Goal: Check status

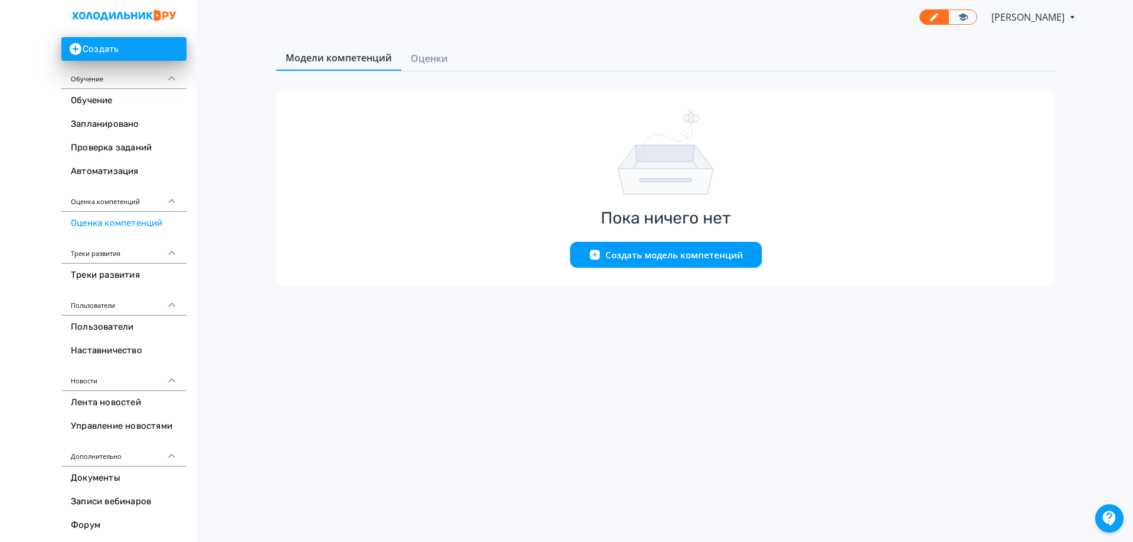
click at [367, 56] on span "Модели компетенций" at bounding box center [339, 58] width 106 height 14
click at [430, 63] on span "Оценки" at bounding box center [429, 58] width 37 height 14
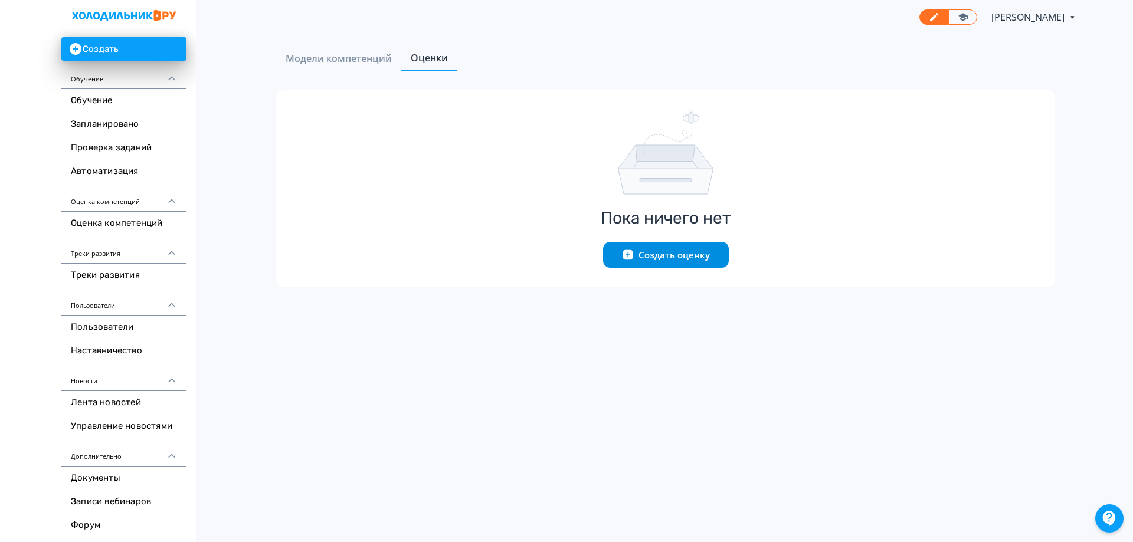
click at [686, 257] on button "Создать оценку" at bounding box center [666, 255] width 126 height 26
click at [683, 251] on button "Создать оценку" at bounding box center [666, 255] width 126 height 26
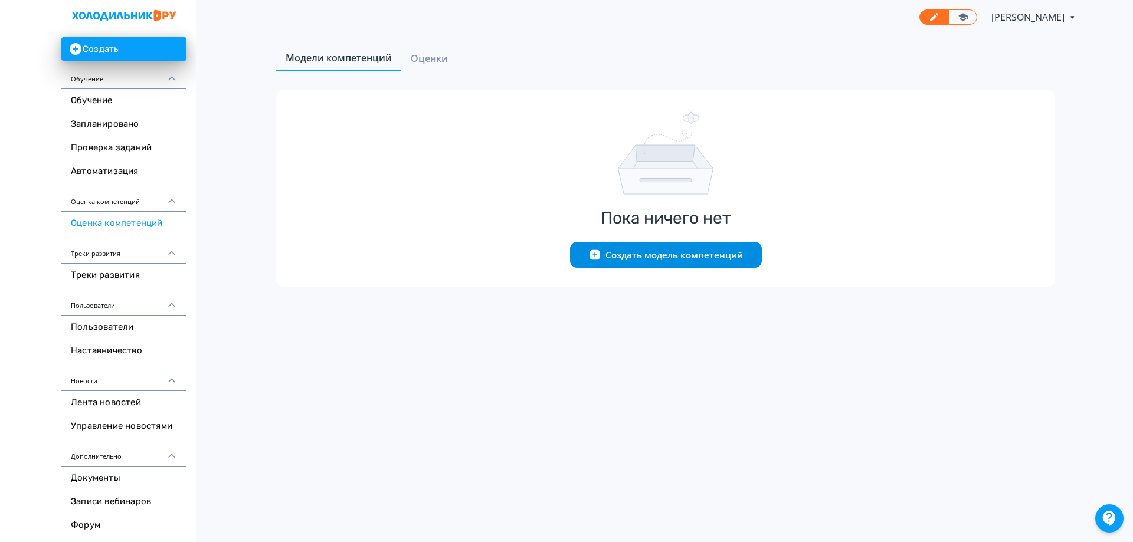
click at [700, 249] on button "Создать модель компетенций" at bounding box center [666, 255] width 192 height 26
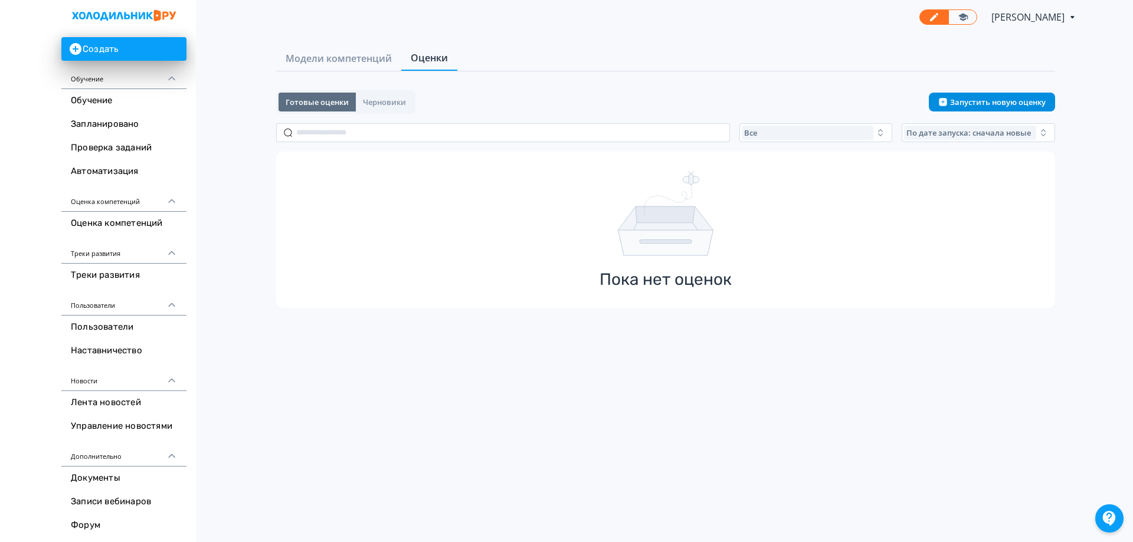
click at [990, 101] on button "Запустить новую оценку" at bounding box center [992, 102] width 126 height 19
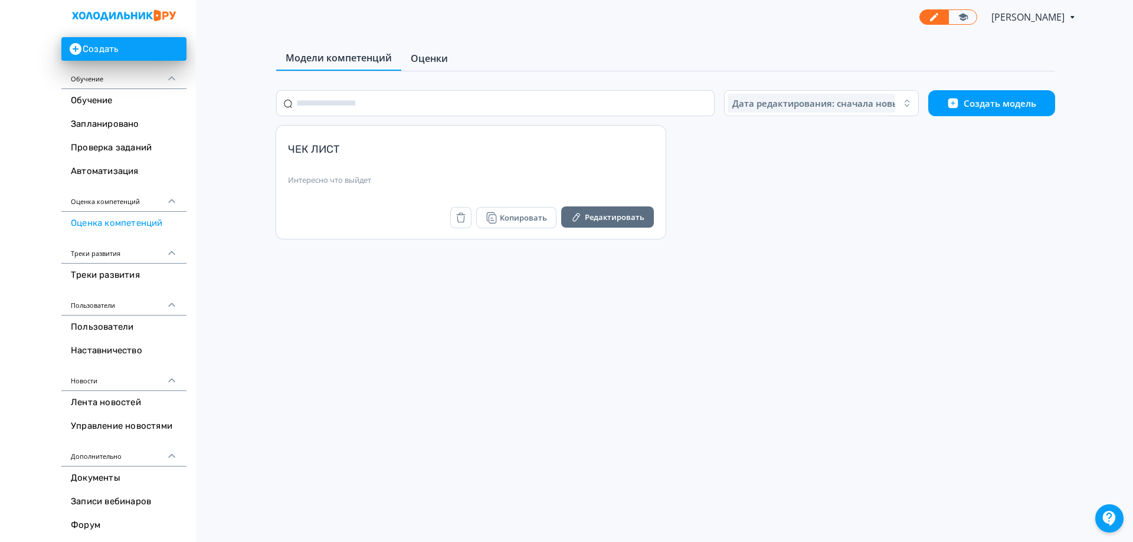
click at [433, 64] on span "Оценки" at bounding box center [429, 58] width 37 height 14
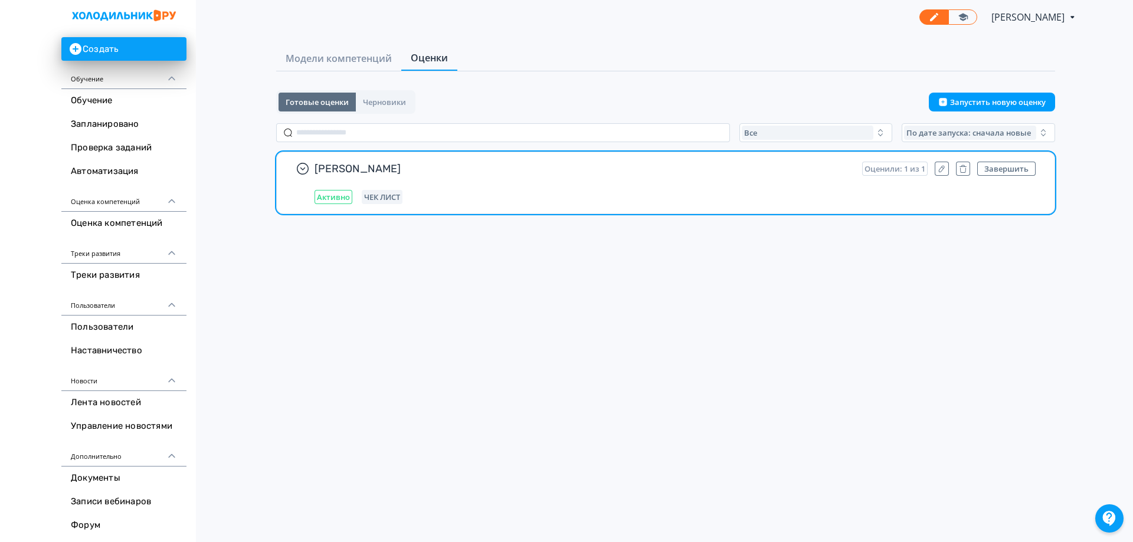
click at [562, 177] on div "Беляева АИ Оценили: 1 из 1 Завершить Активно ЧЕК ЛИСТ" at bounding box center [675, 183] width 721 height 42
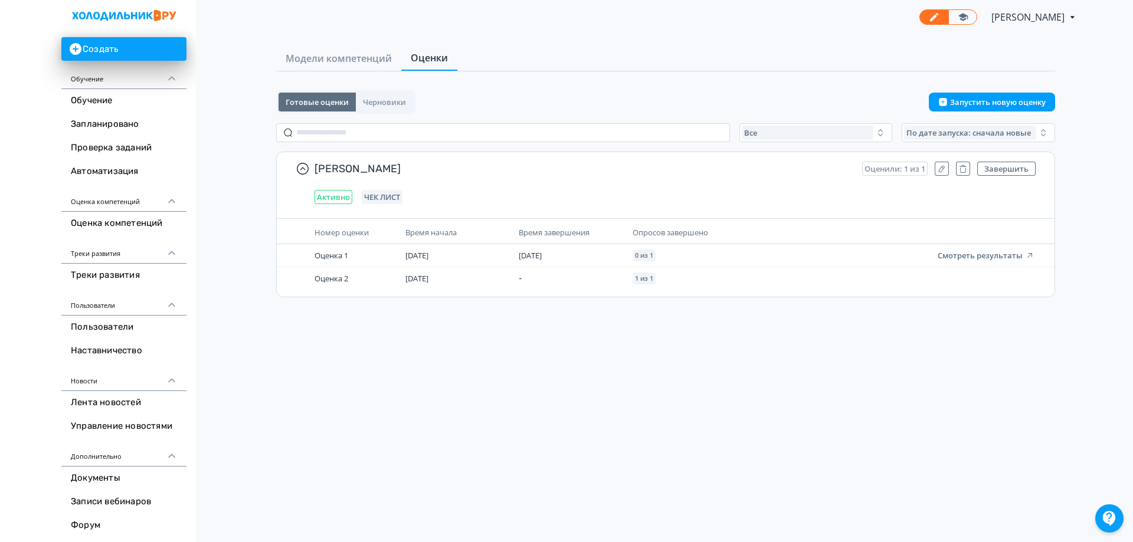
click at [428, 349] on div "Анастасия Беляева PRO Повысьте эффективность платформы при помощи дополнительны…" at bounding box center [665, 271] width 935 height 542
click at [383, 102] on span "Черновики" at bounding box center [384, 101] width 43 height 9
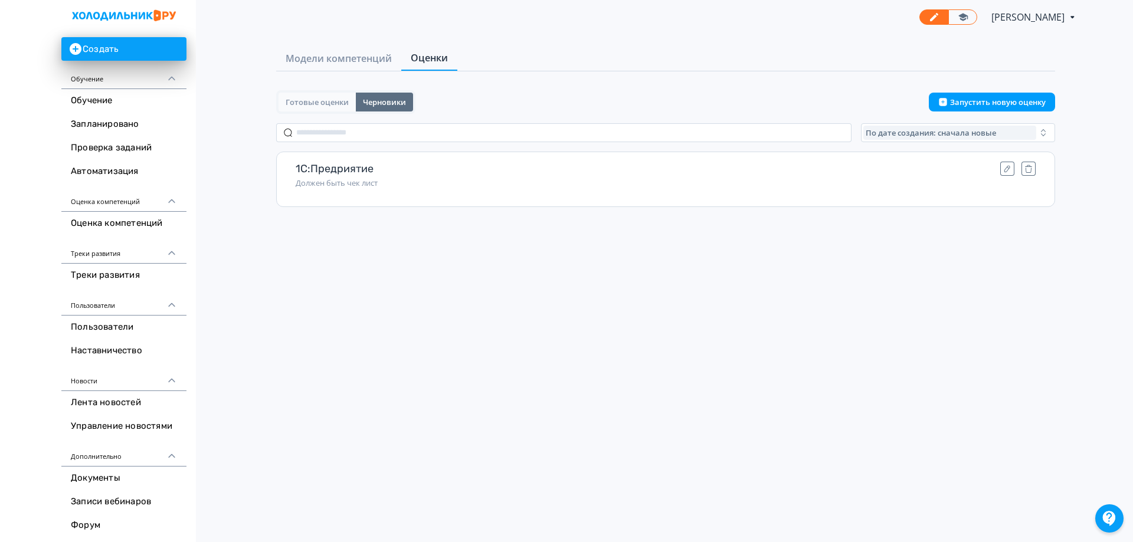
click at [310, 93] on button "Готовые оценки" at bounding box center [317, 102] width 77 height 19
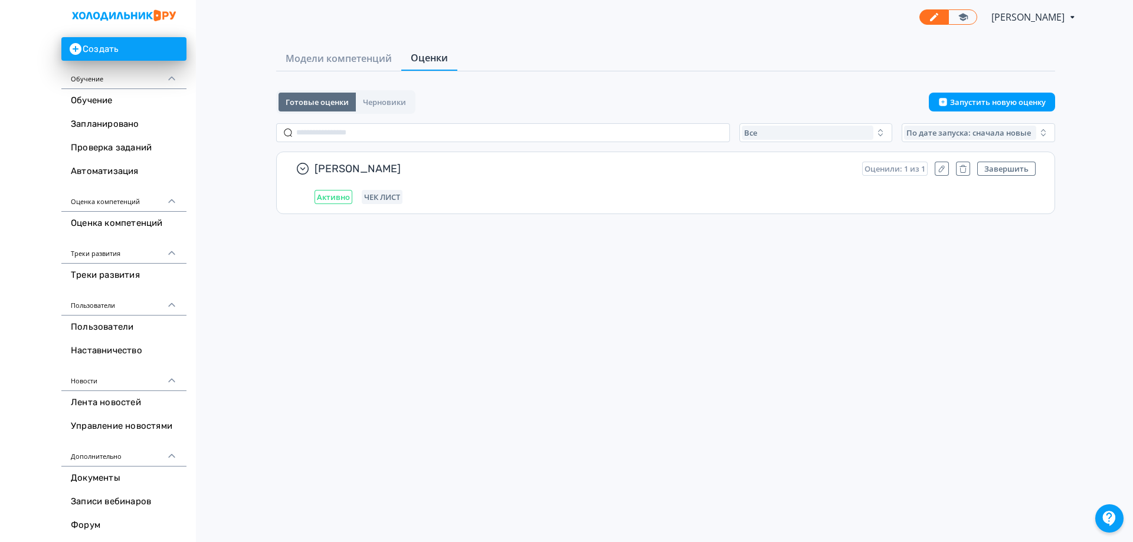
click at [545, 320] on div "Анастасия Беляева PRO Повысьте эффективность платформы при помощи дополнительны…" at bounding box center [665, 271] width 935 height 542
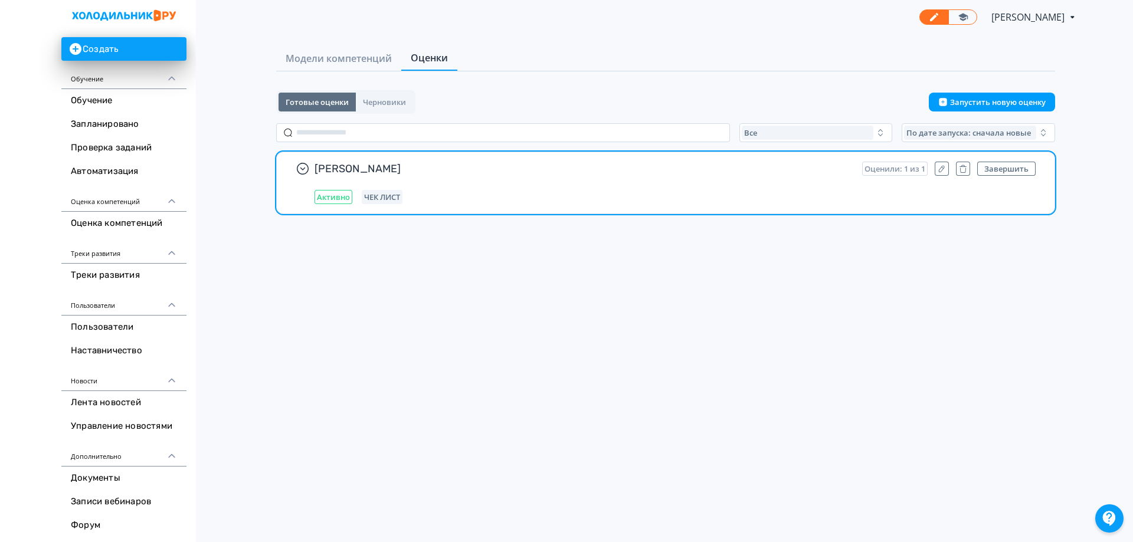
click at [666, 188] on div "Беляева АИ Оценили: 1 из 1 Завершить Активно ЧЕК ЛИСТ" at bounding box center [675, 183] width 721 height 42
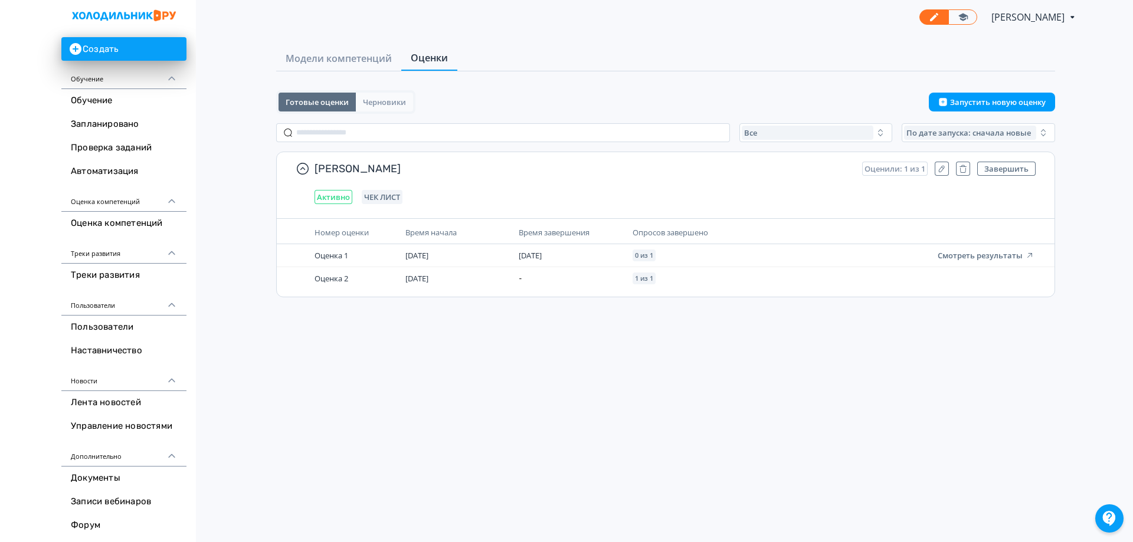
click at [395, 106] on span "Черновики" at bounding box center [384, 101] width 43 height 9
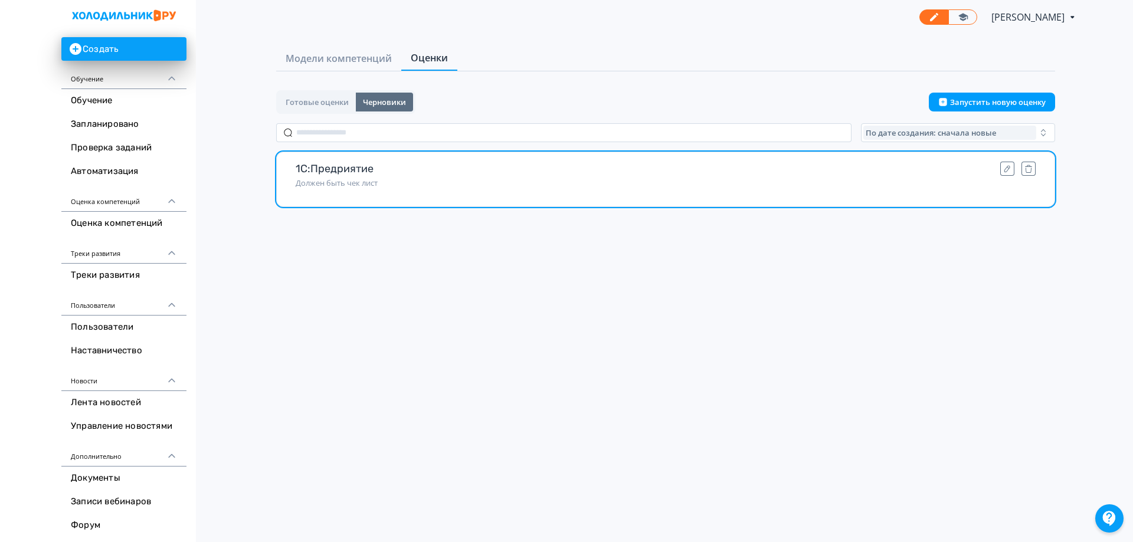
click at [466, 185] on span "Должен быть чек лист" at bounding box center [666, 182] width 740 height 9
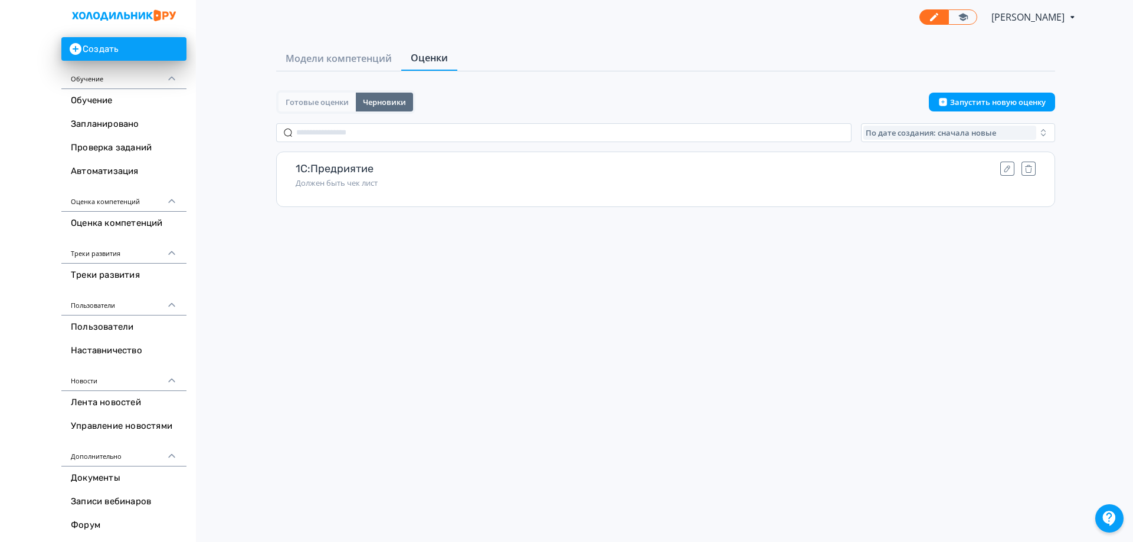
click at [320, 97] on span "Готовые оценки" at bounding box center [317, 101] width 63 height 9
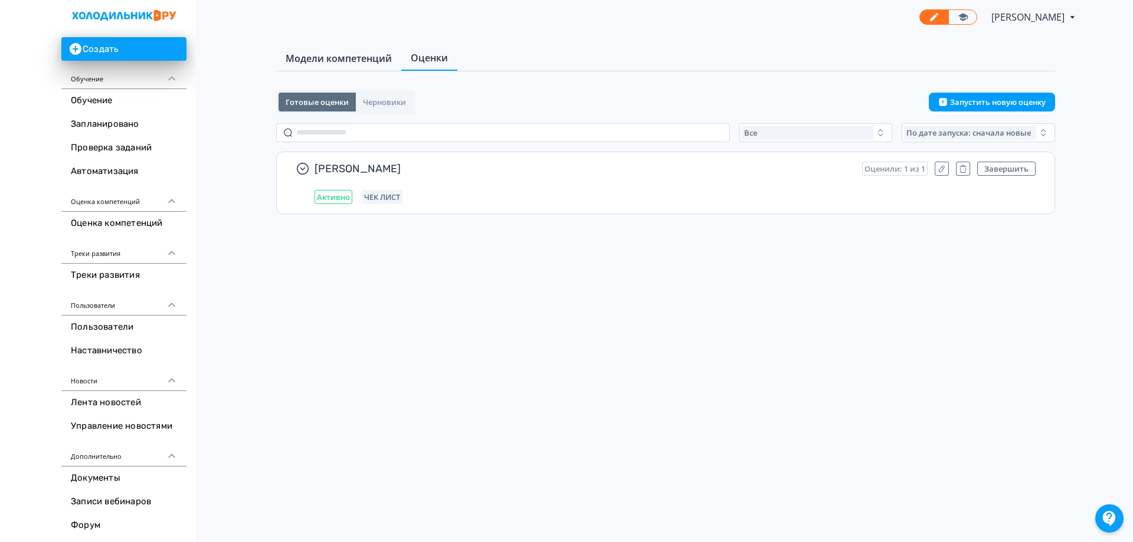
click at [335, 61] on span "Модели компетенций" at bounding box center [339, 58] width 106 height 14
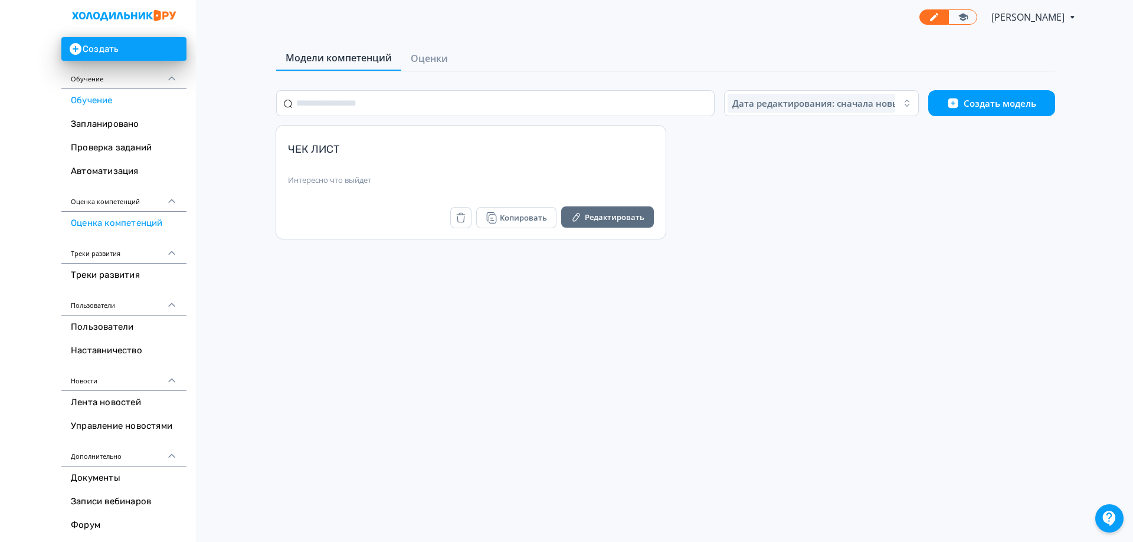
click at [146, 103] on link "Обучение" at bounding box center [123, 101] width 125 height 24
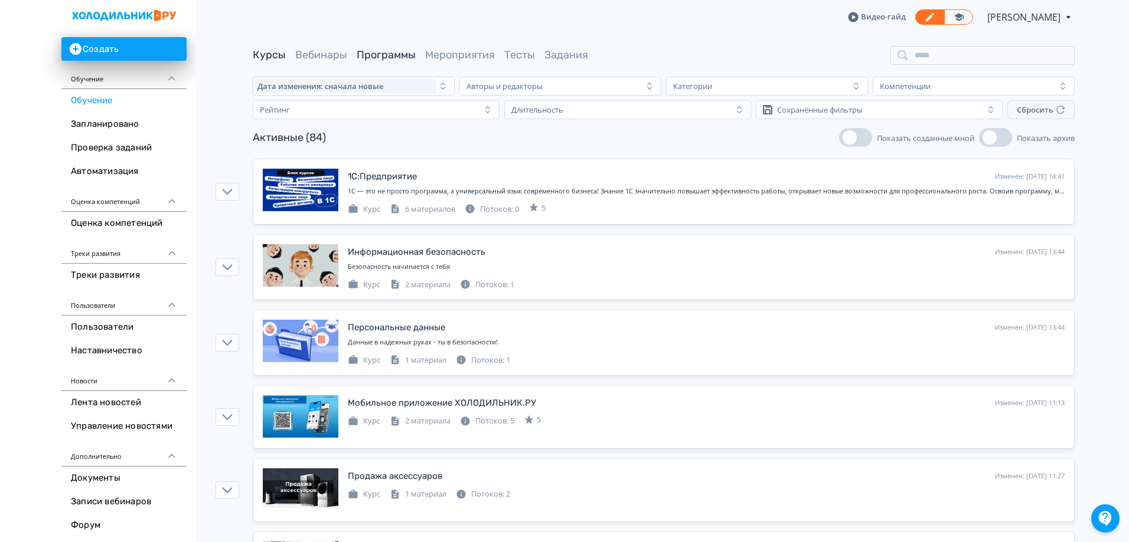
click at [395, 51] on link "Программы" at bounding box center [385, 54] width 59 height 13
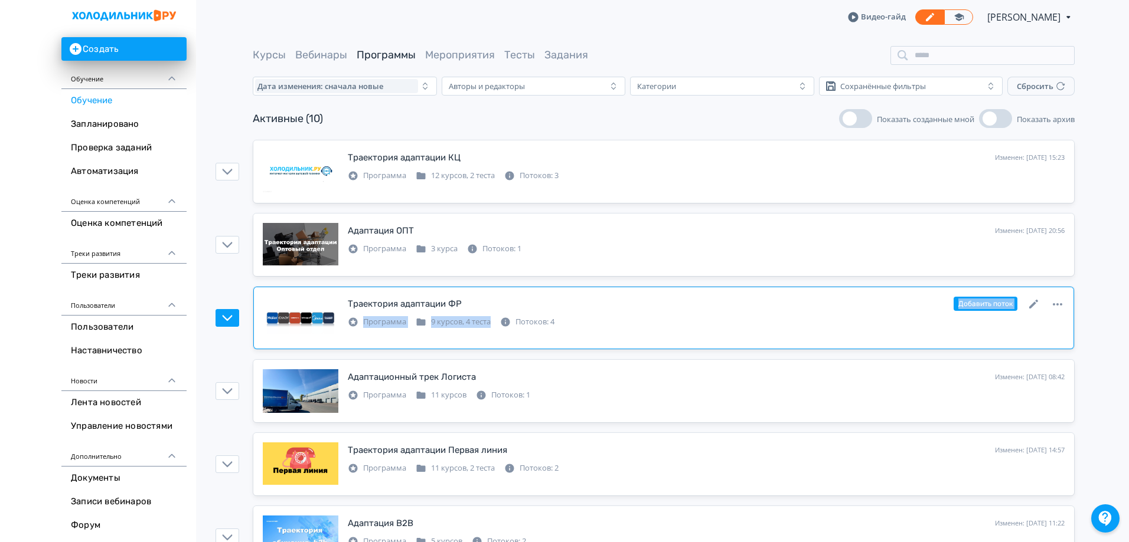
click at [664, 318] on div "Траектория адаптации ФР Изменен: 07.10.2025 в 12:09 Добавить поток Программа 9 …" at bounding box center [706, 312] width 717 height 32
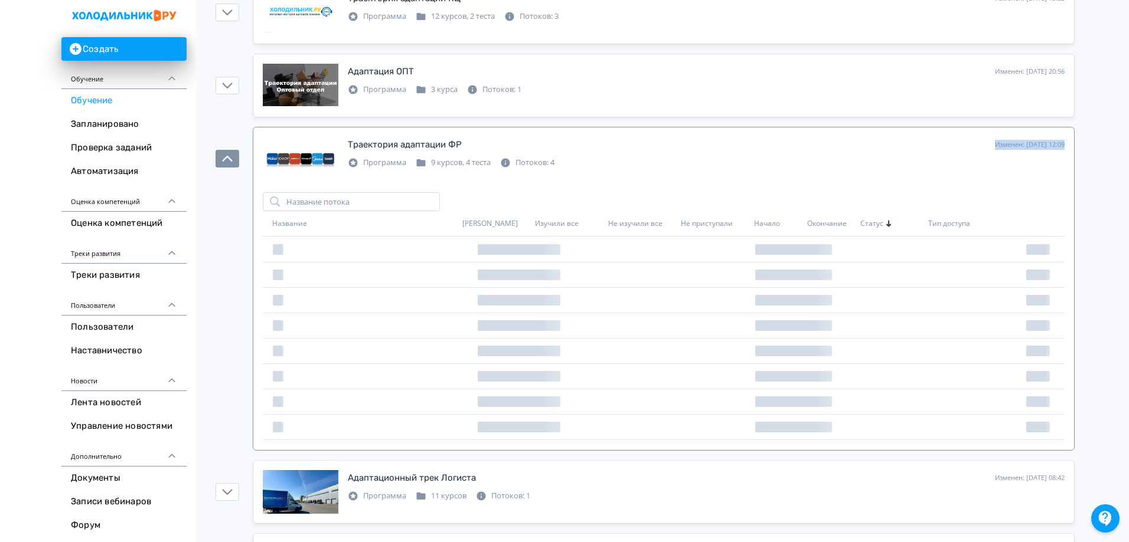
scroll to position [177, 0]
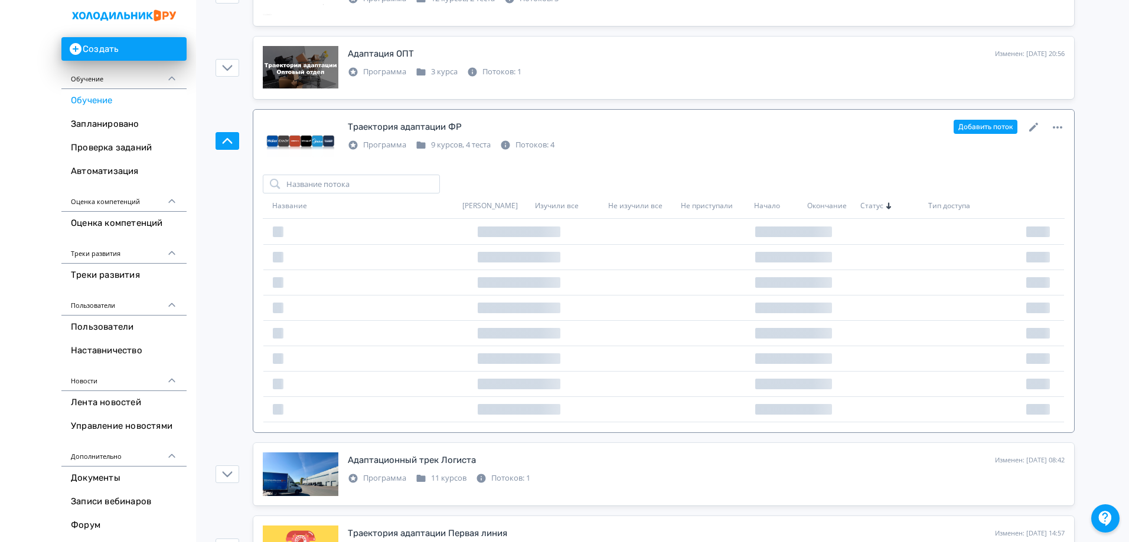
click at [685, 138] on div "Программа 9 курсов, 4 теста Потоков: 4" at bounding box center [706, 144] width 717 height 14
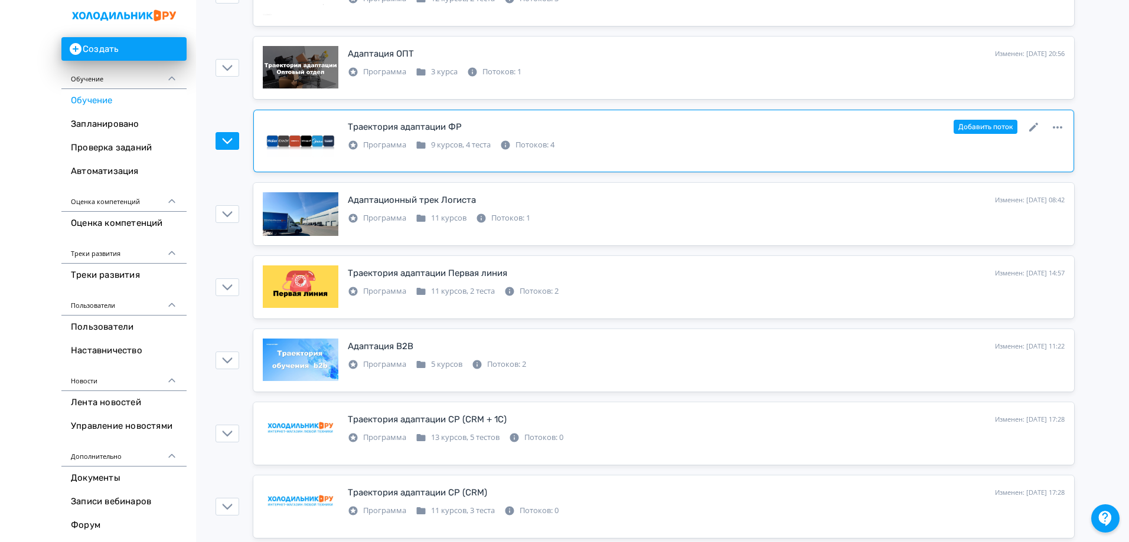
click at [638, 123] on div "Траектория адаптации ФР Изменен: 07.10.2025 в 12:09 Добавить поток" at bounding box center [706, 126] width 717 height 15
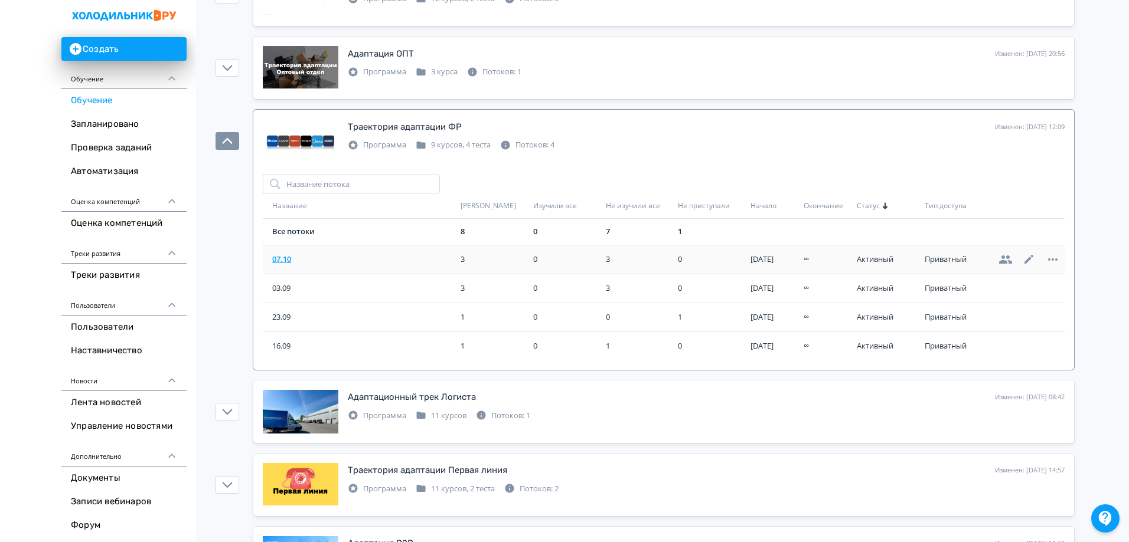
click at [281, 256] on span "07.10" at bounding box center [364, 260] width 184 height 12
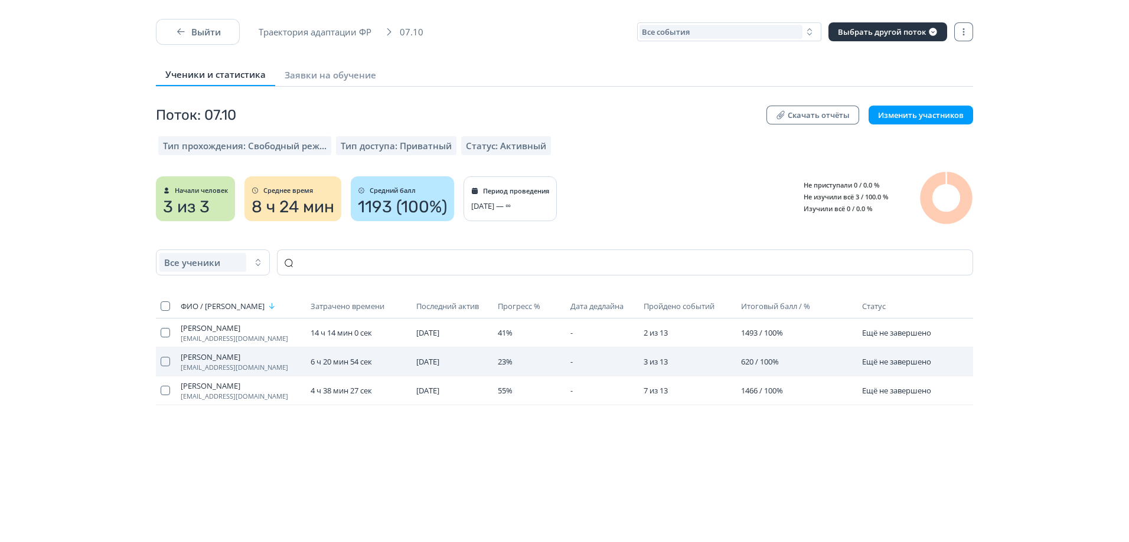
click at [207, 356] on span "Белова Наталья" at bounding box center [241, 356] width 120 height 9
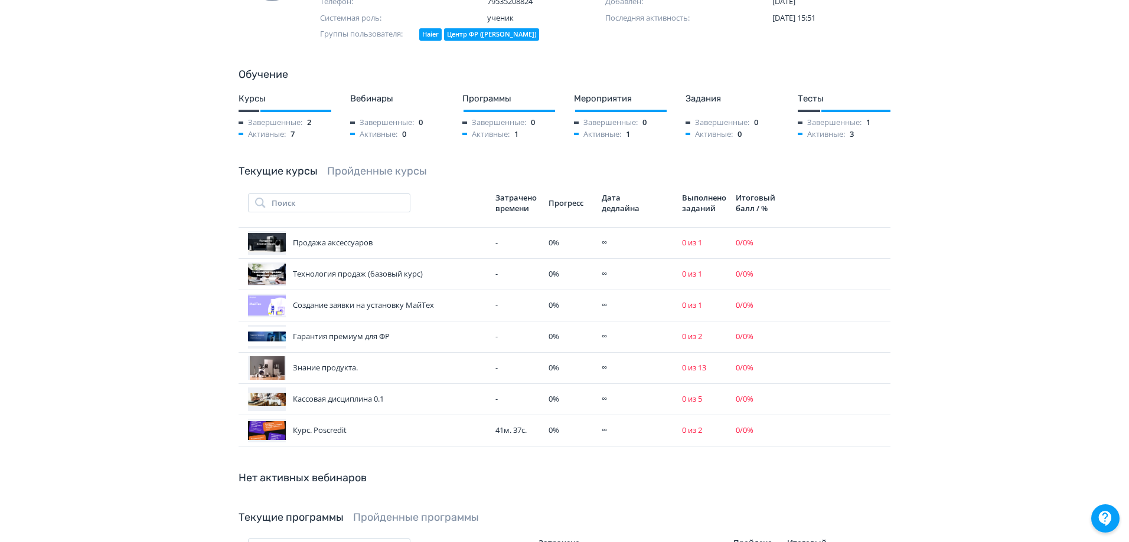
scroll to position [236, 0]
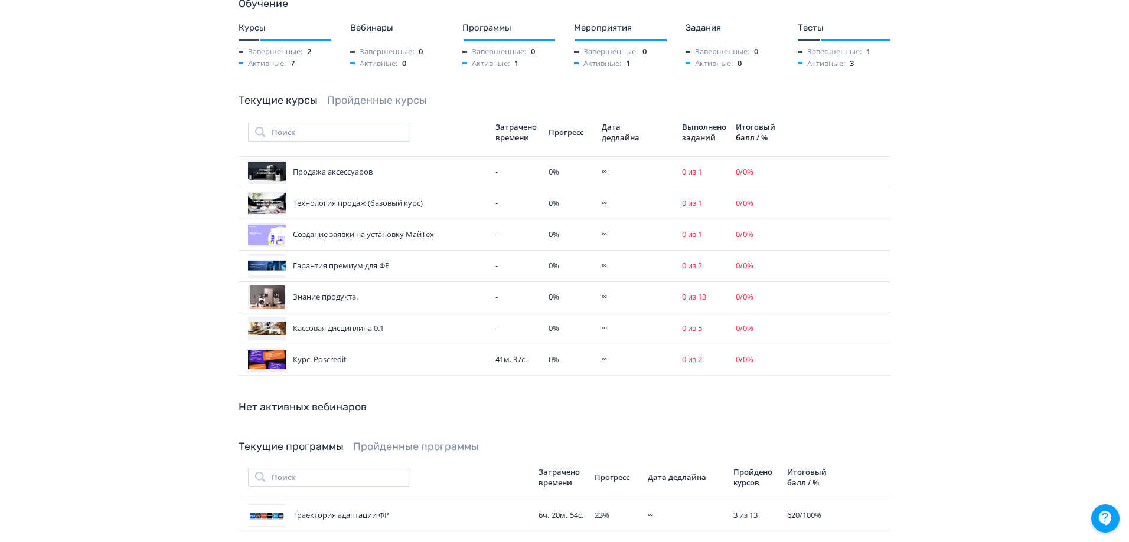
click at [380, 93] on div "Текущие курсы Пройденные курсы Поиск Затрачено времени Прогресс Дата дедлайна В…" at bounding box center [564, 234] width 652 height 283
click at [373, 94] on link "Пройденные курсы" at bounding box center [377, 100] width 100 height 13
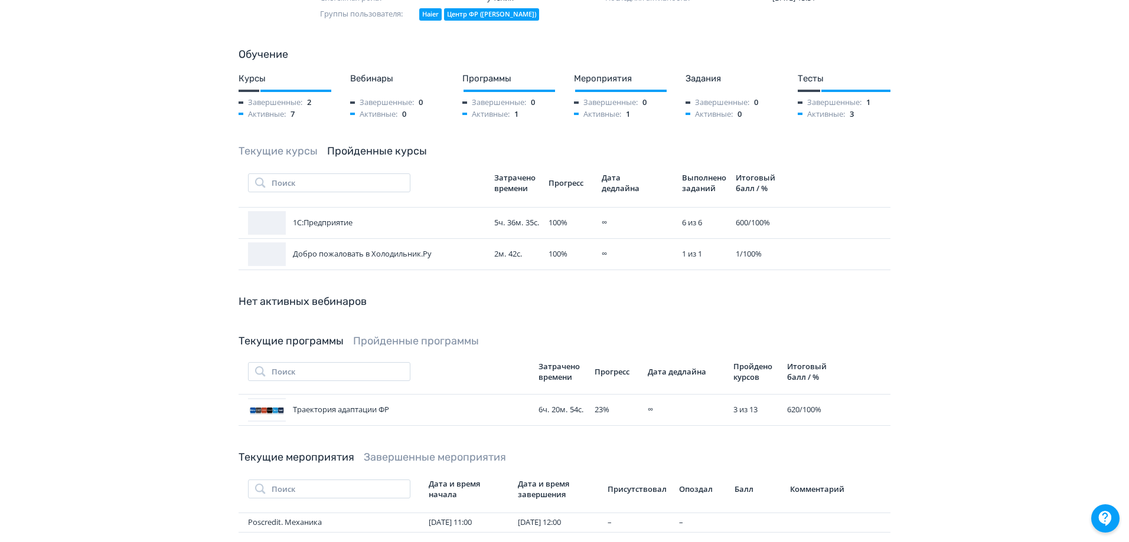
scroll to position [118, 0]
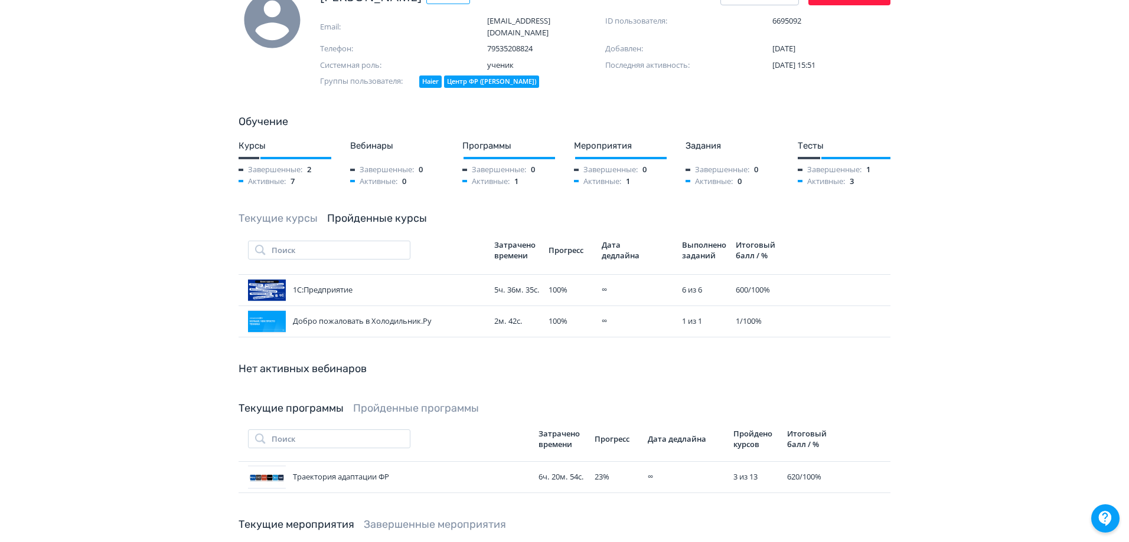
click at [292, 212] on link "Текущие курсы" at bounding box center [277, 218] width 79 height 13
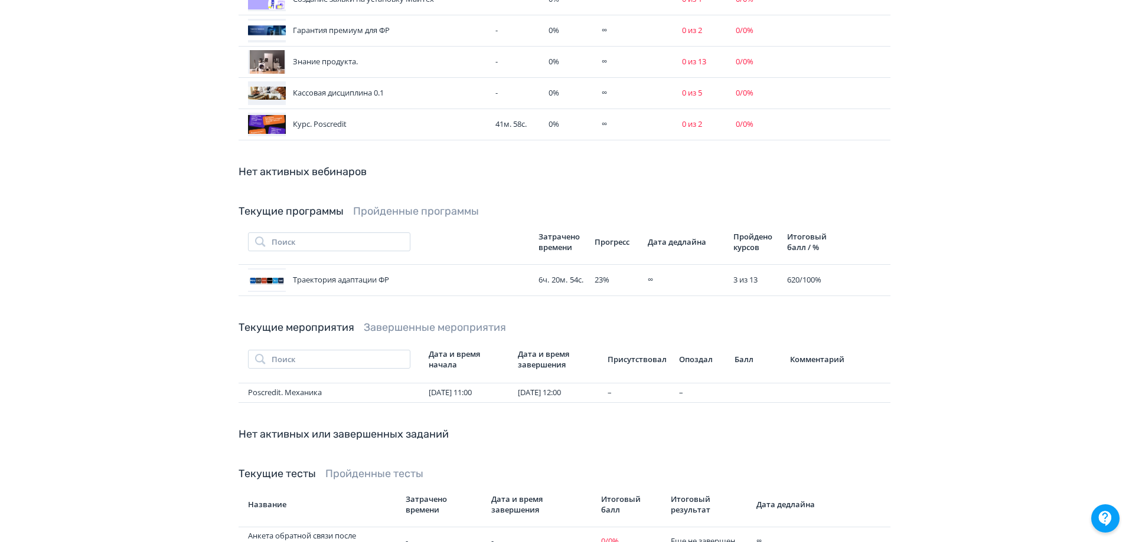
scroll to position [584, 0]
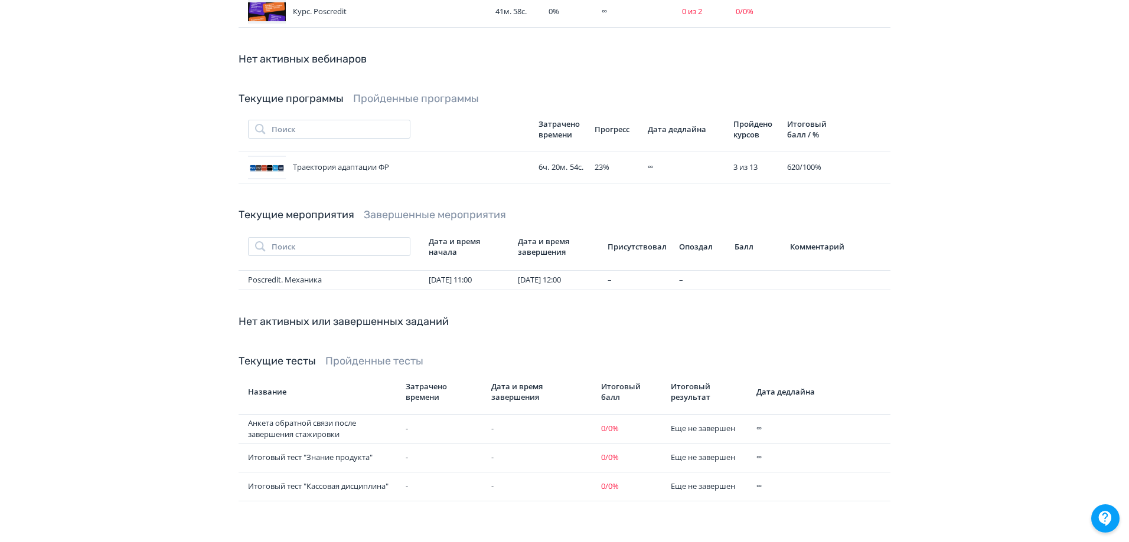
click at [386, 355] on link "Пройденные тесты" at bounding box center [374, 361] width 98 height 13
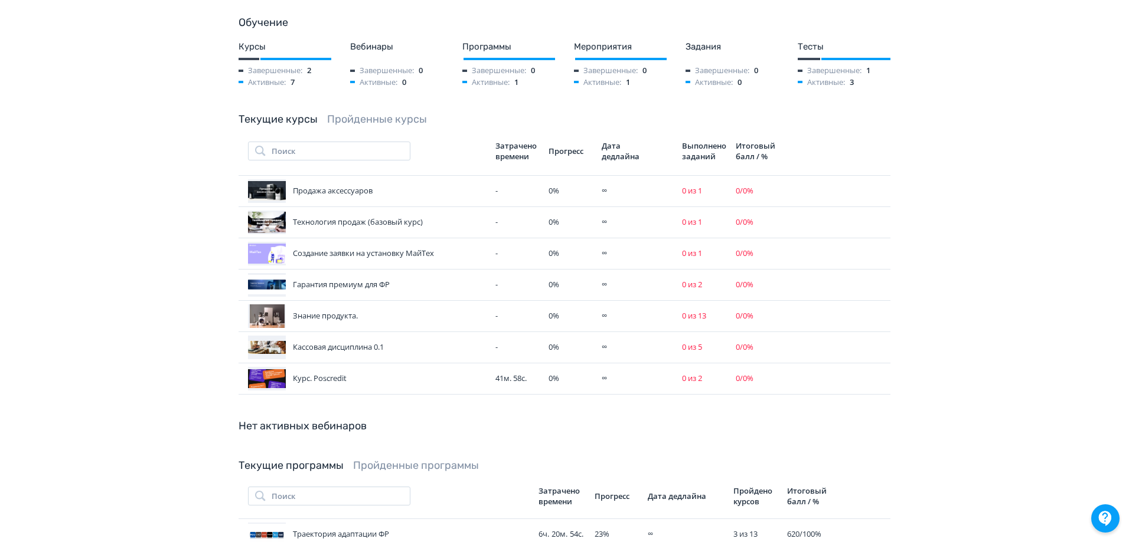
scroll to position [172, 0]
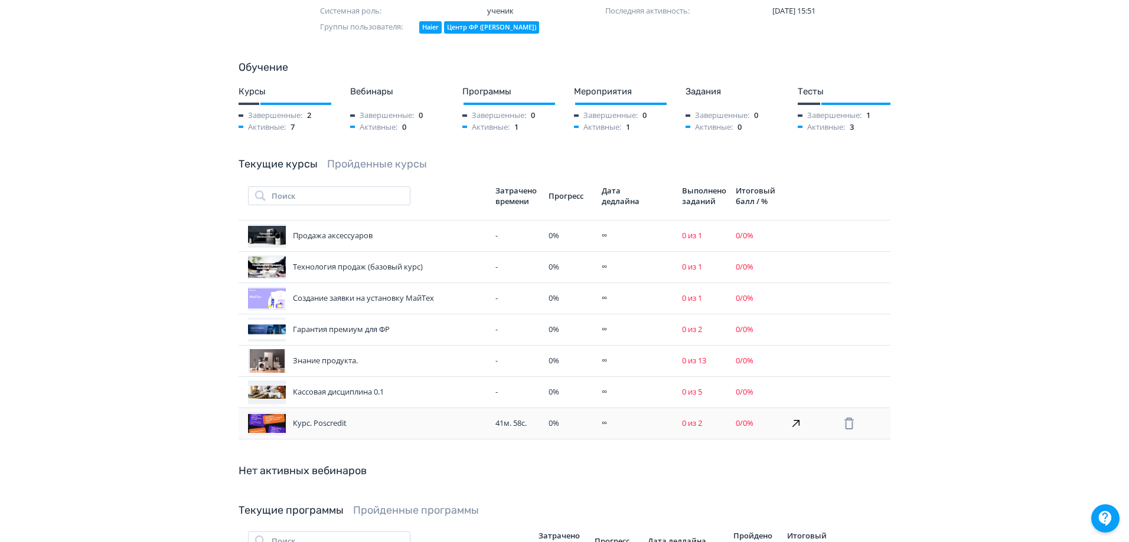
click at [436, 413] on div "Курс. Poscredit" at bounding box center [367, 424] width 238 height 24
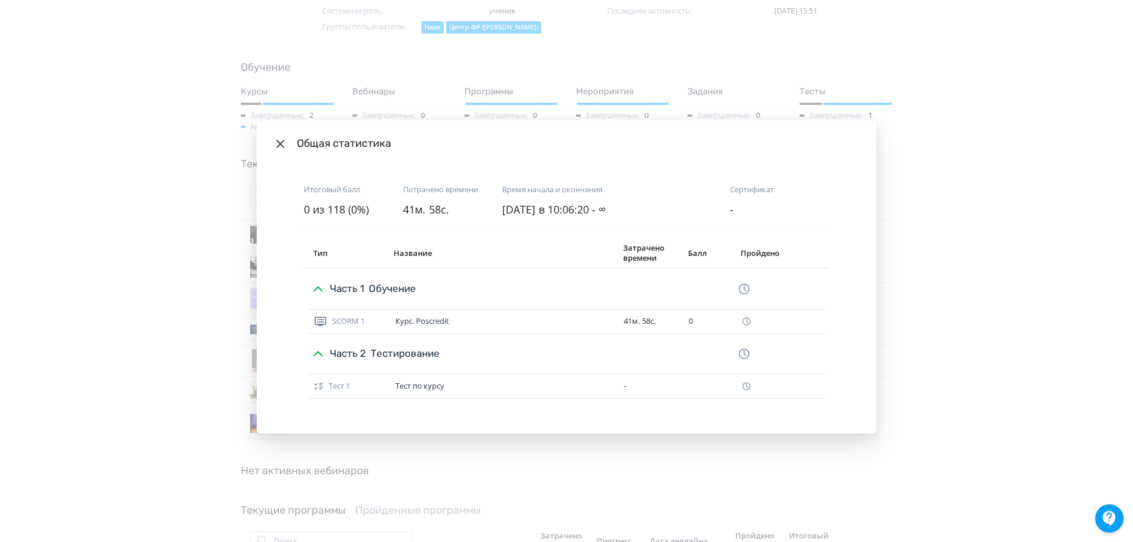
click at [963, 281] on div "Общая статистика Итоговый балл 0 из 118 (0%) Потрачено времени 41м. 58с. Время …" at bounding box center [566, 271] width 1133 height 542
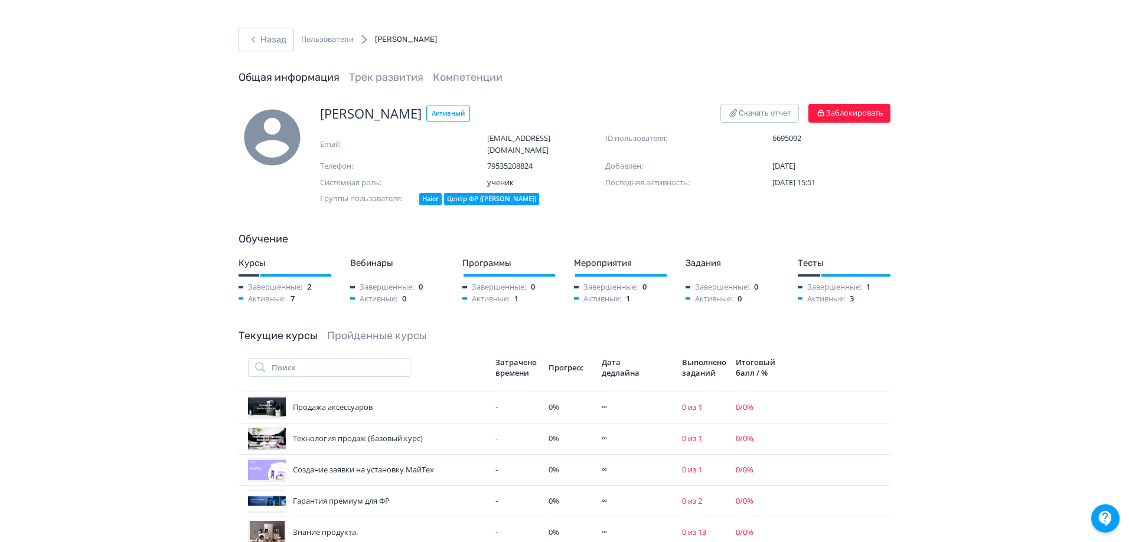
scroll to position [0, 0]
click at [281, 47] on button "Назад" at bounding box center [265, 40] width 55 height 24
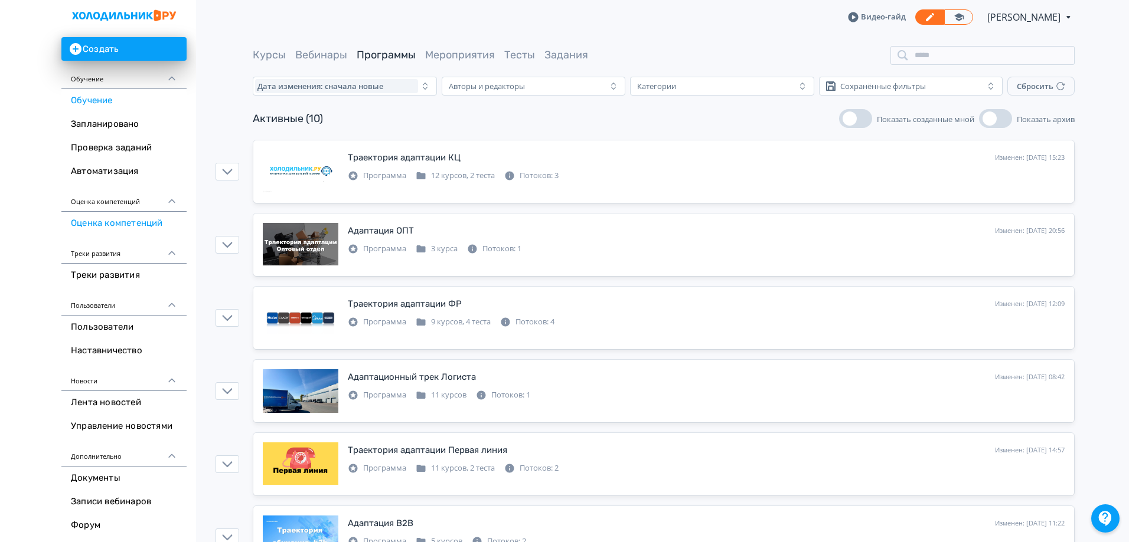
click at [148, 224] on link "Оценка компетенций" at bounding box center [123, 224] width 125 height 24
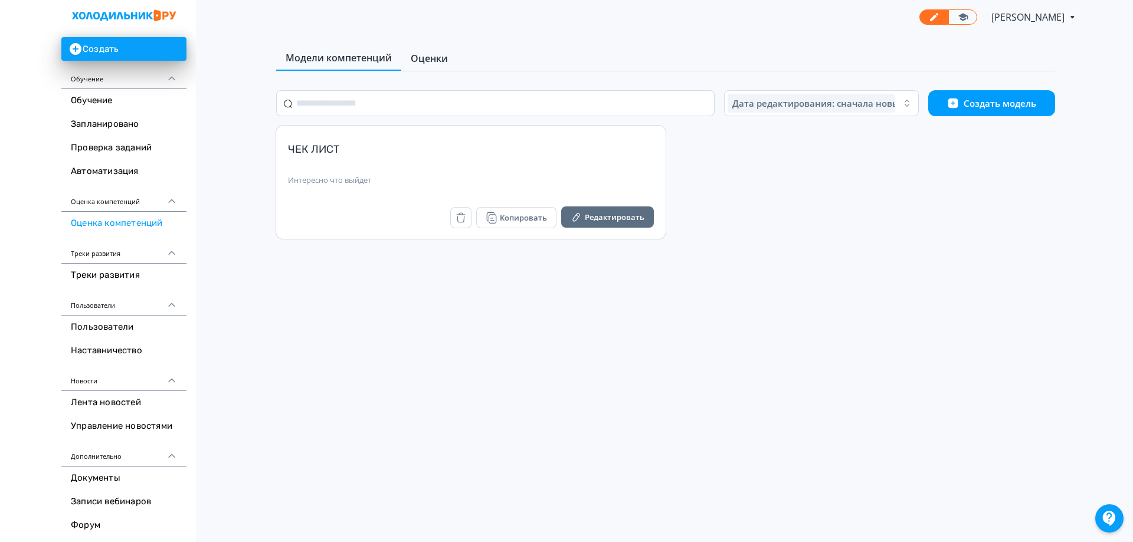
click at [430, 66] on link "Оценки" at bounding box center [429, 59] width 56 height 24
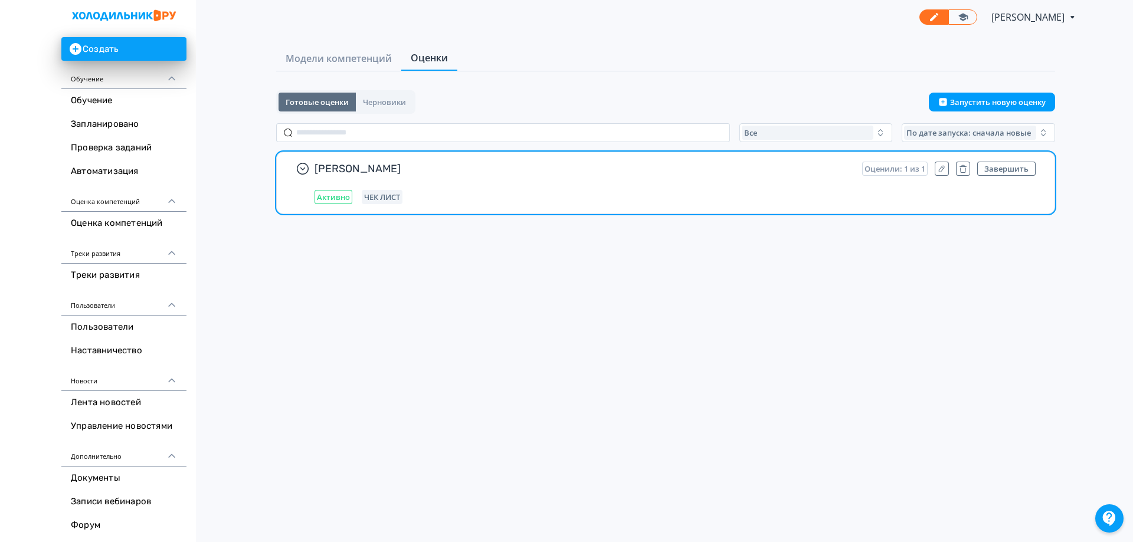
click at [682, 205] on div "Беляева АИ Оценили: 1 из 1 Завершить Активно ЧЕК ЛИСТ" at bounding box center [666, 182] width 778 height 61
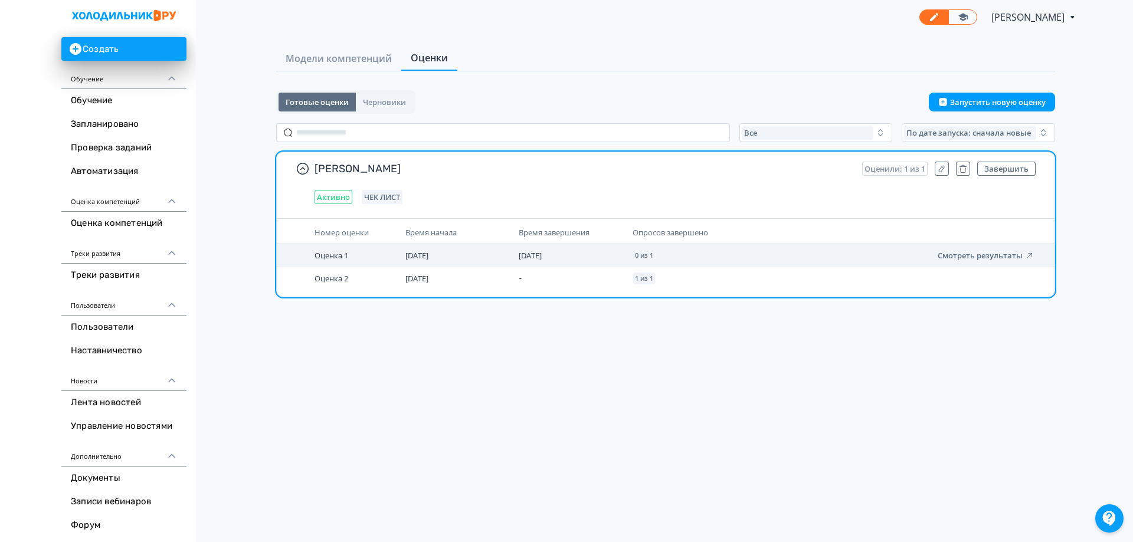
click at [525, 253] on span "13.10.25" at bounding box center [530, 255] width 23 height 11
click at [617, 251] on td "13.10.25" at bounding box center [570, 255] width 113 height 23
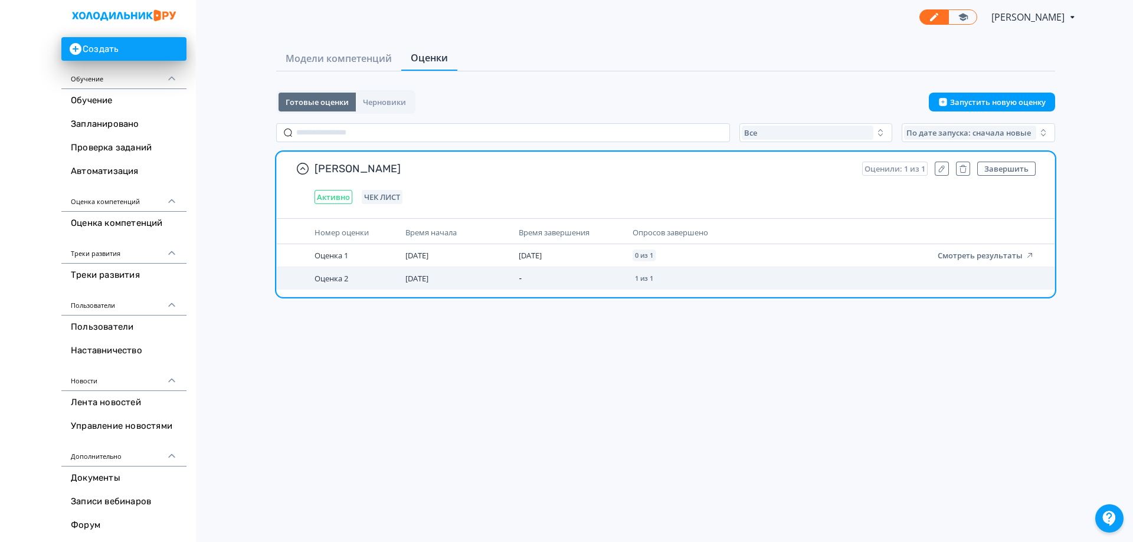
click at [547, 282] on td "-" at bounding box center [570, 278] width 113 height 22
click at [696, 279] on td "1 из 1" at bounding box center [760, 278] width 265 height 22
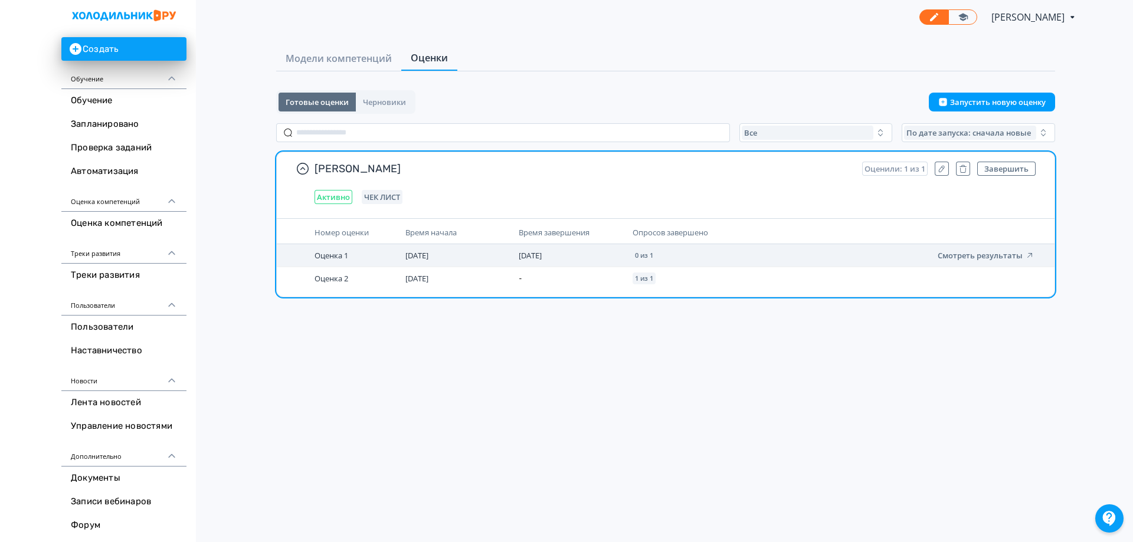
click at [809, 257] on td "0 из 1" at bounding box center [760, 255] width 265 height 23
click at [999, 258] on button "Смотреть результаты" at bounding box center [986, 255] width 97 height 9
